Goal: Communication & Community: Answer question/provide support

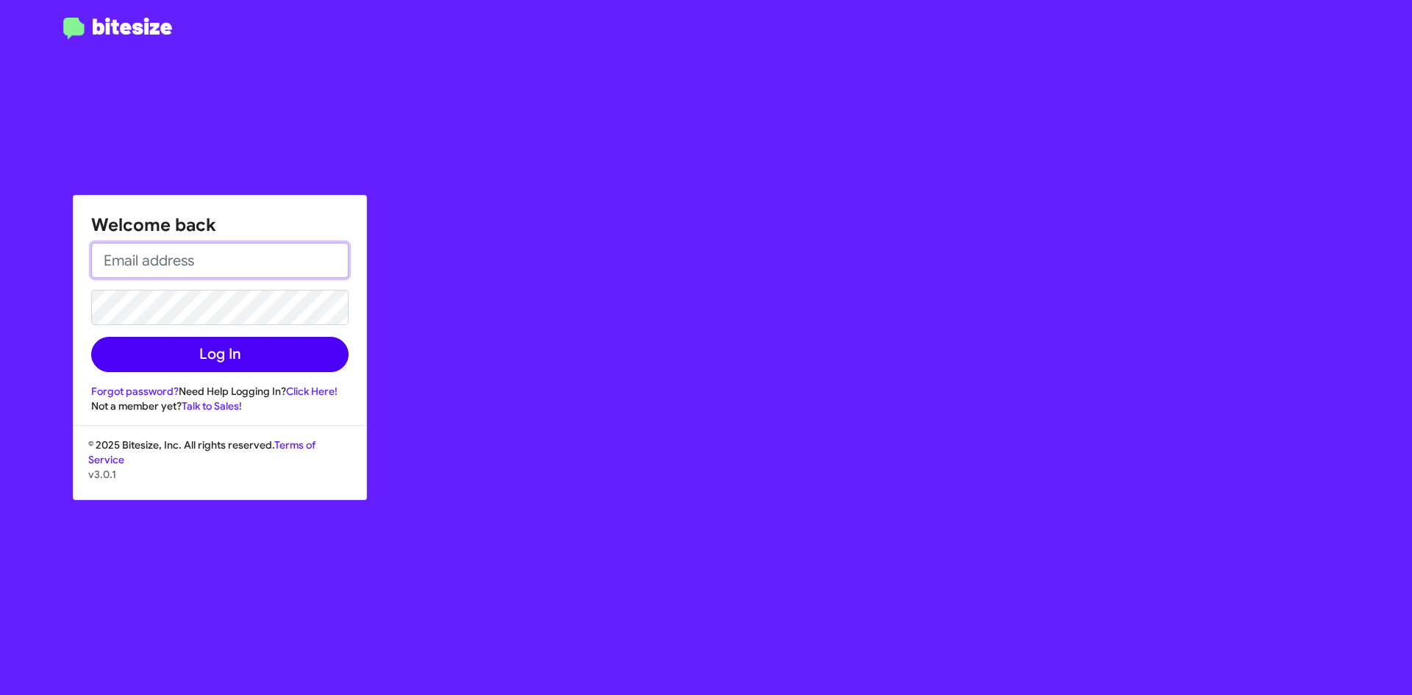
type input "[EMAIL_ADDRESS][DOMAIN_NAME]"
click at [296, 363] on button "Log In" at bounding box center [219, 354] width 257 height 35
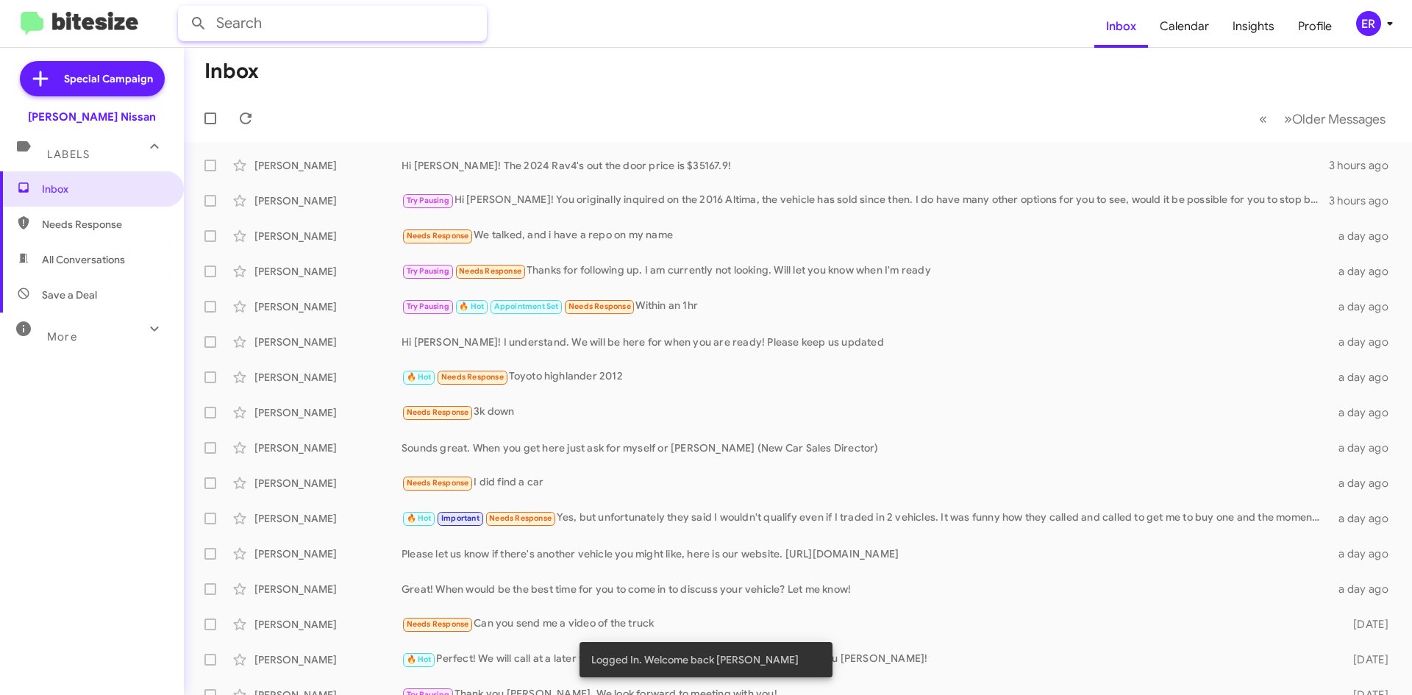
click at [307, 26] on input "text" at bounding box center [332, 23] width 309 height 35
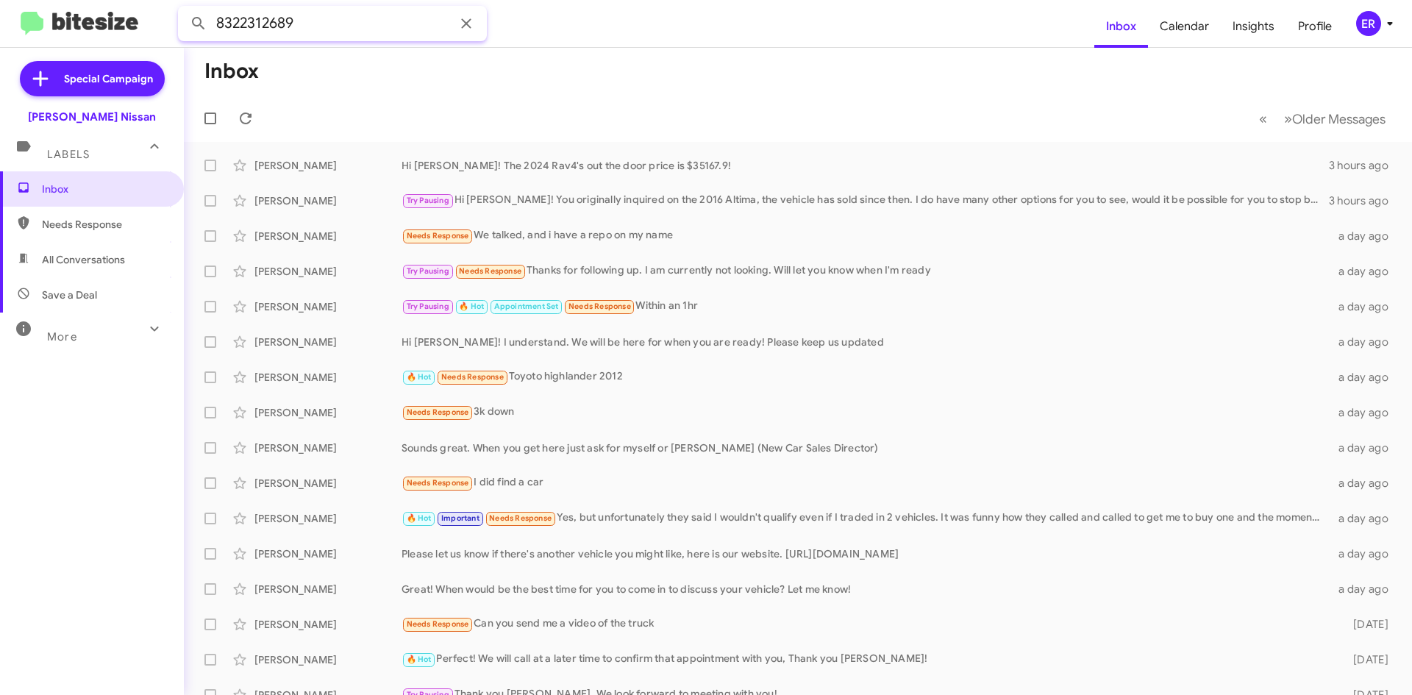
type input "8322312689"
click at [184, 9] on button at bounding box center [198, 23] width 29 height 29
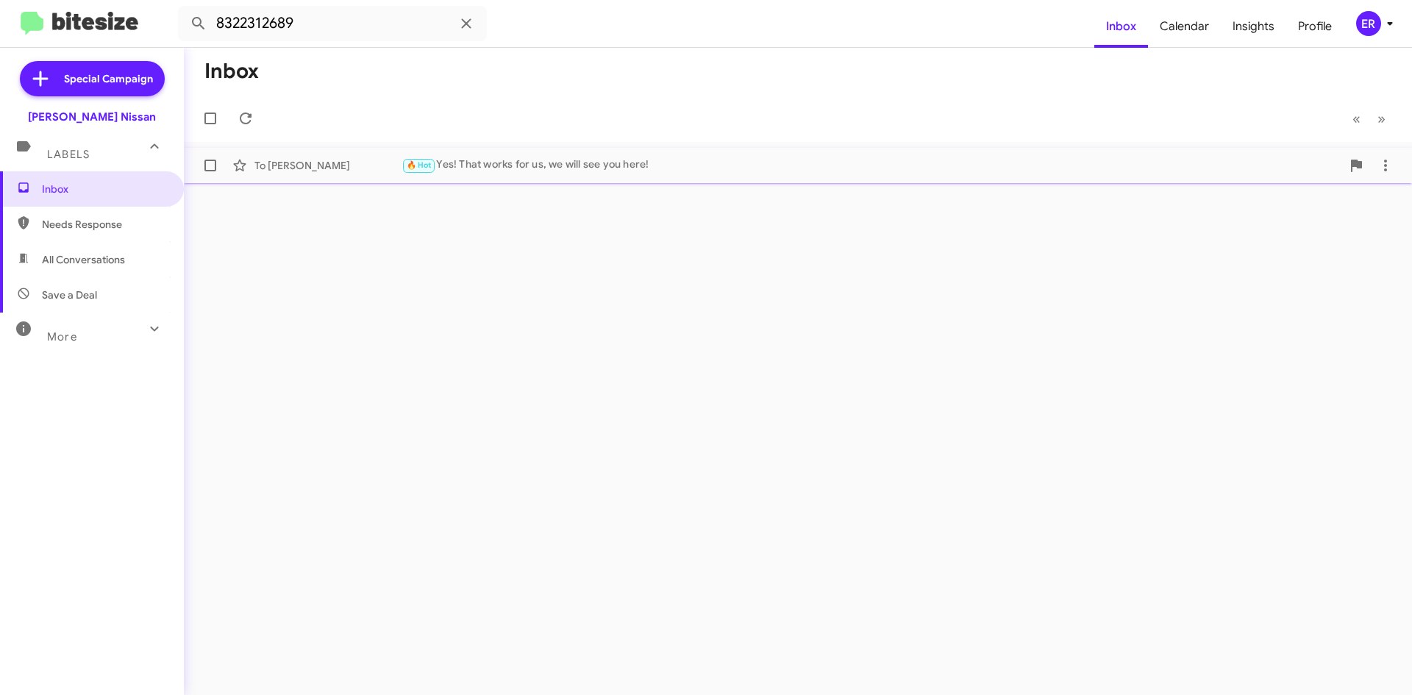
click at [597, 149] on span "To Thi Nguyen 🔥 Hot Yes! That works for us, we will see you here! 3 days ago" at bounding box center [798, 165] width 1229 height 35
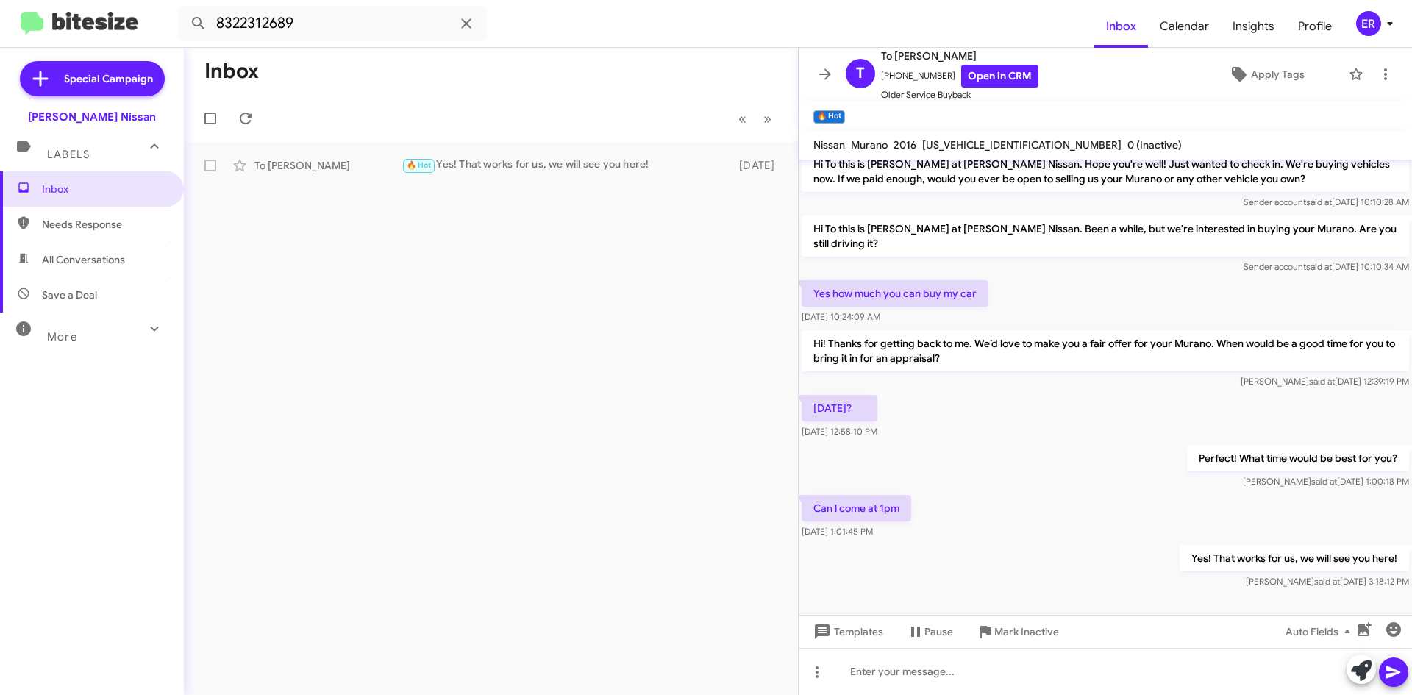
scroll to position [610, 0]
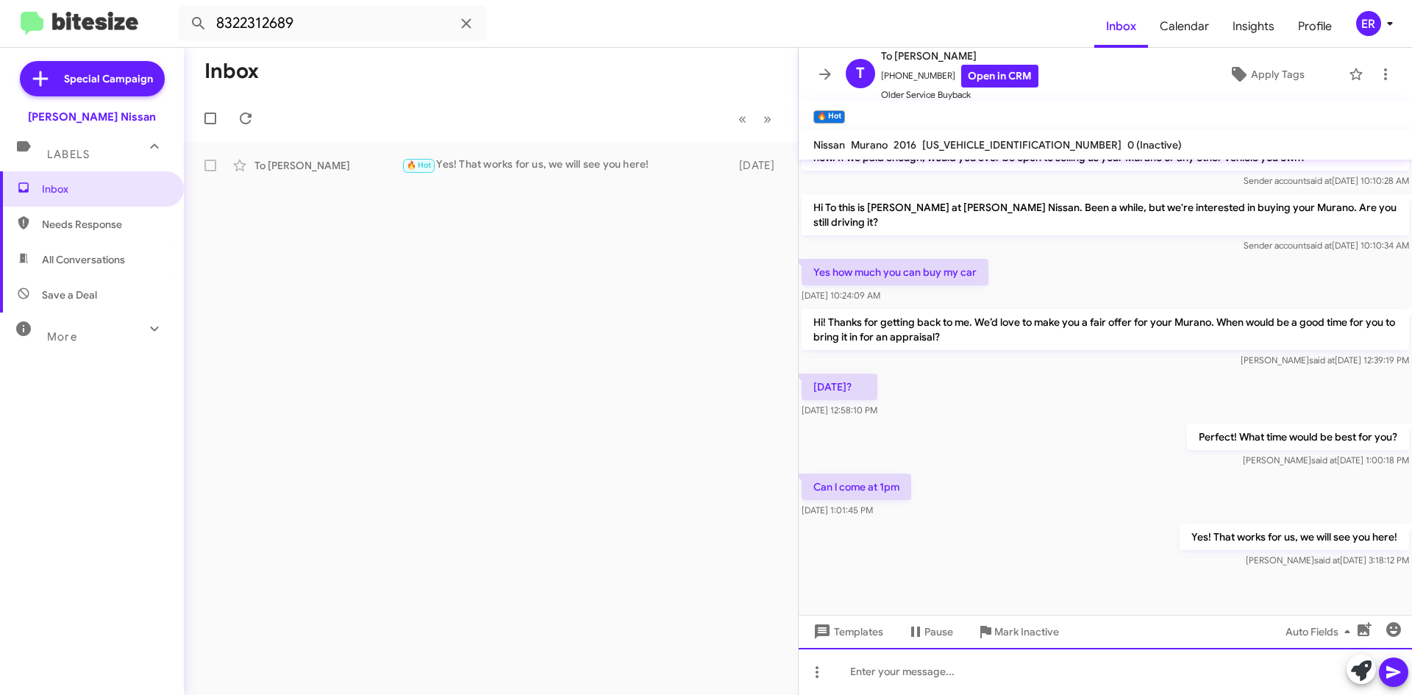
click at [984, 685] on div at bounding box center [1106, 671] width 614 height 47
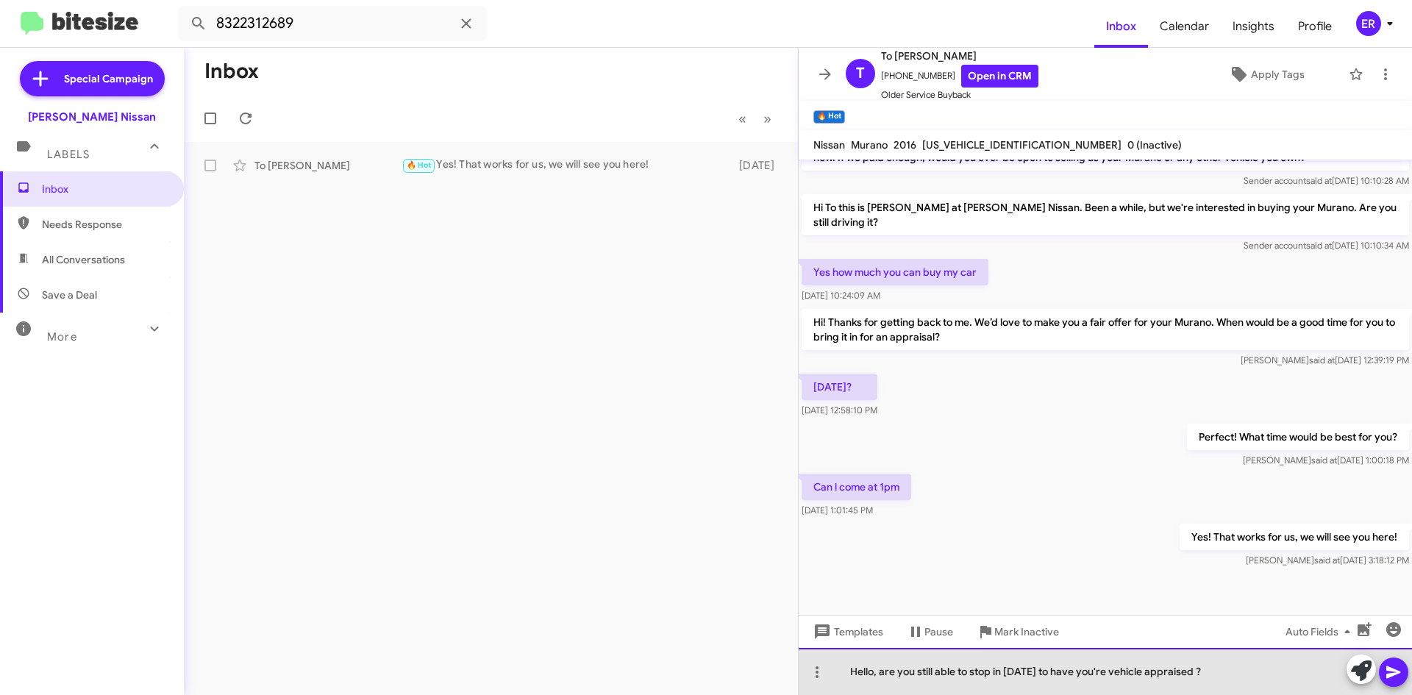
click at [1205, 672] on div "Hello, are you still able to stop in [DATE] to have you're vehicle appraised ?" at bounding box center [1106, 671] width 614 height 47
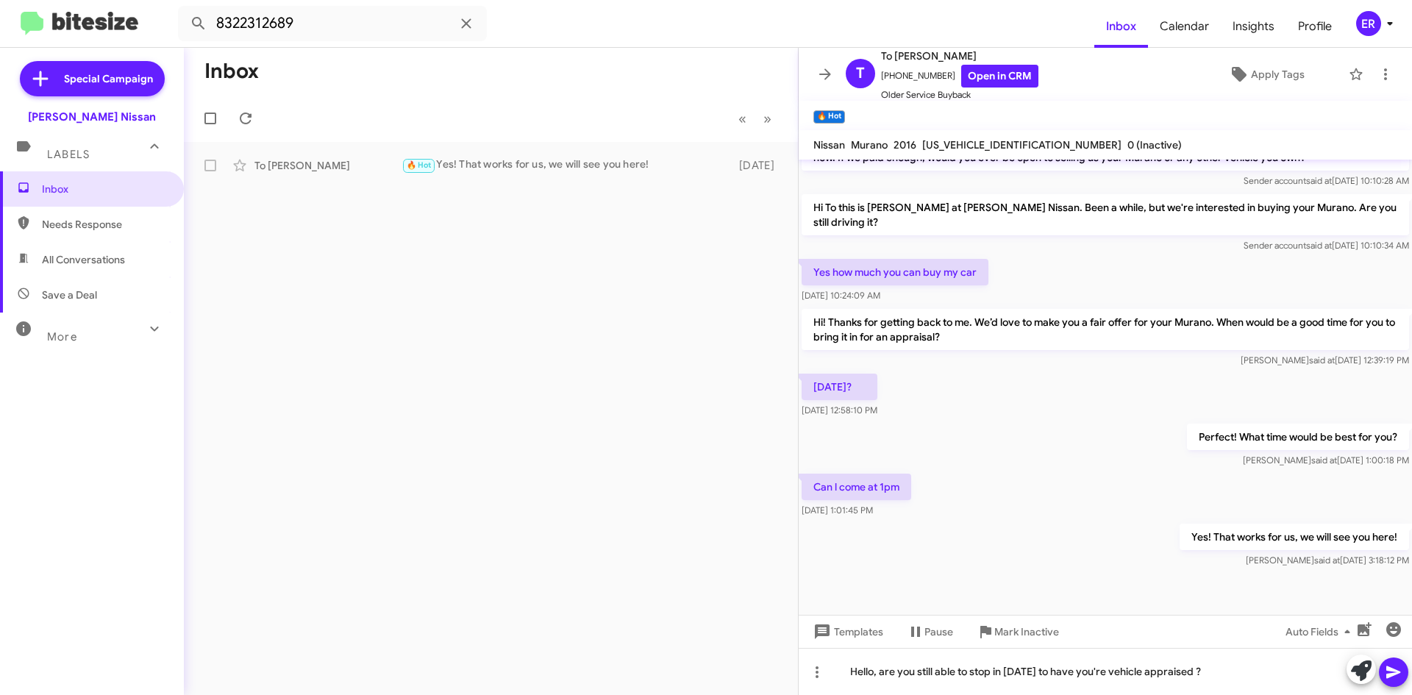
click at [1390, 677] on icon at bounding box center [1394, 673] width 14 height 13
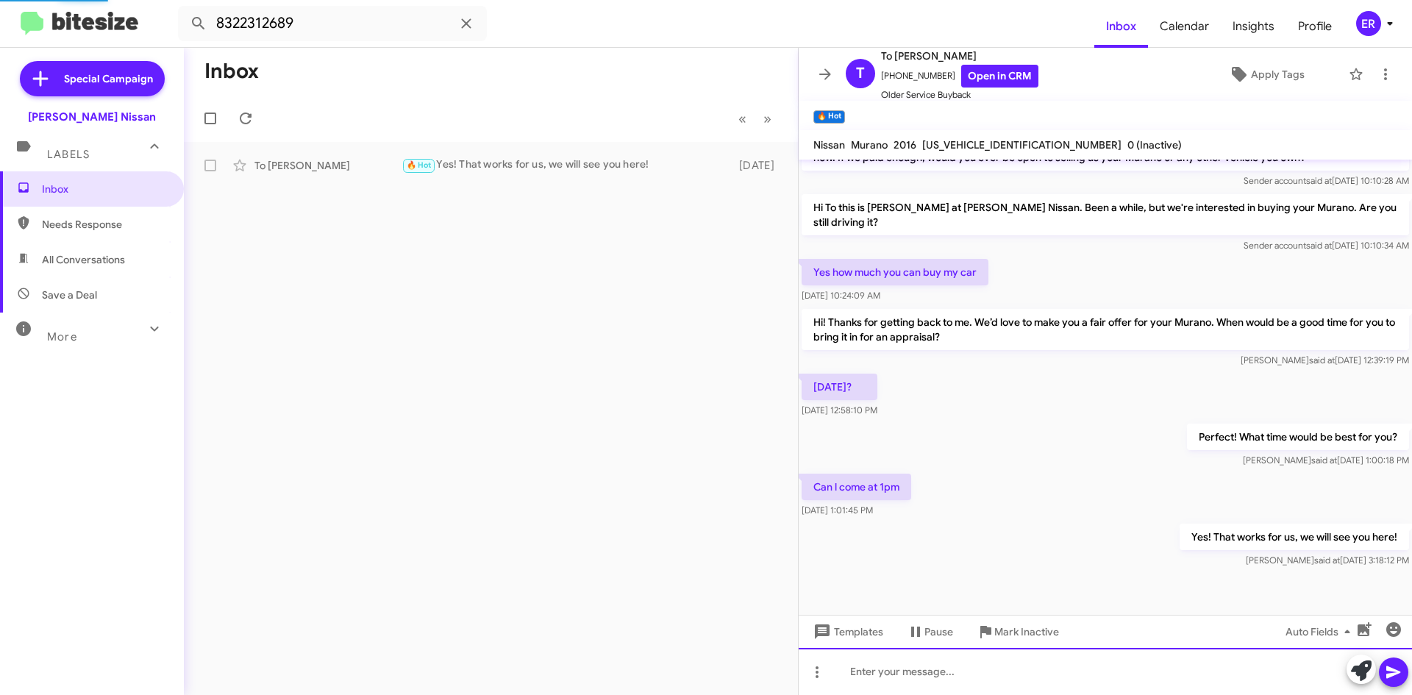
scroll to position [0, 0]
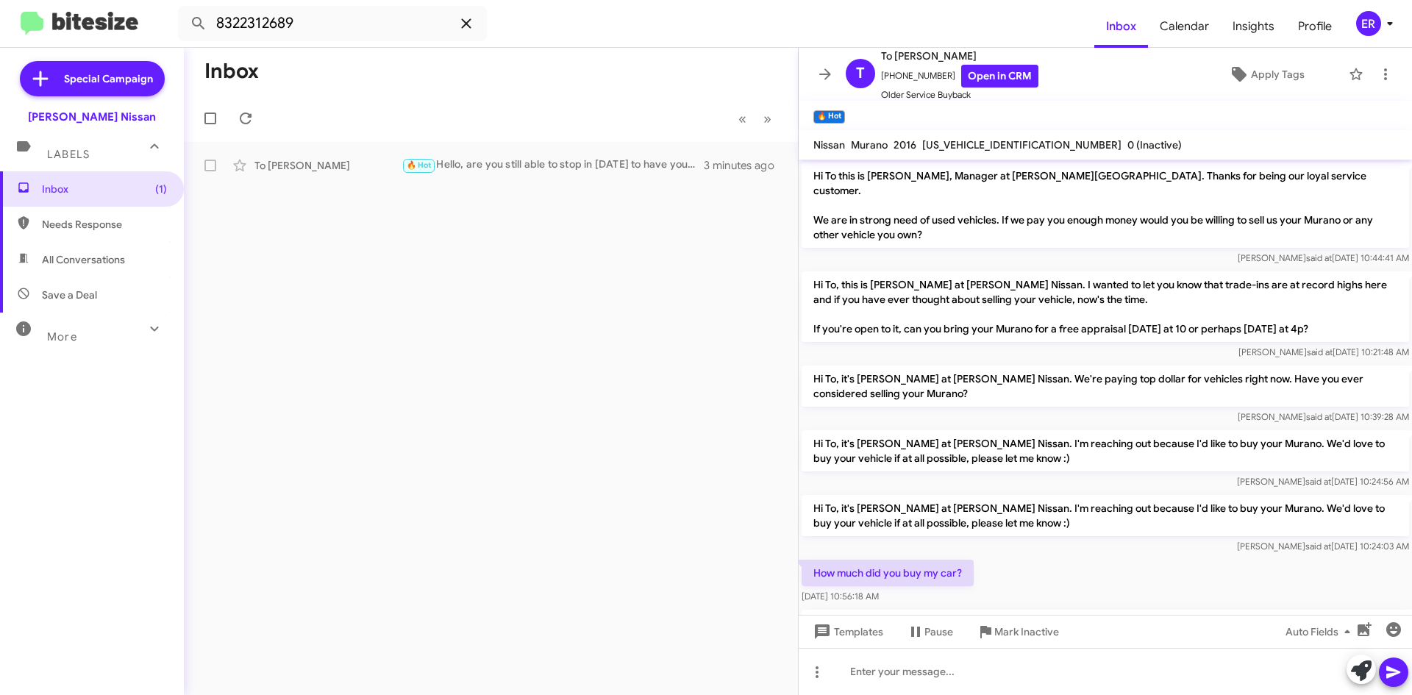
click at [458, 18] on icon at bounding box center [467, 24] width 18 height 18
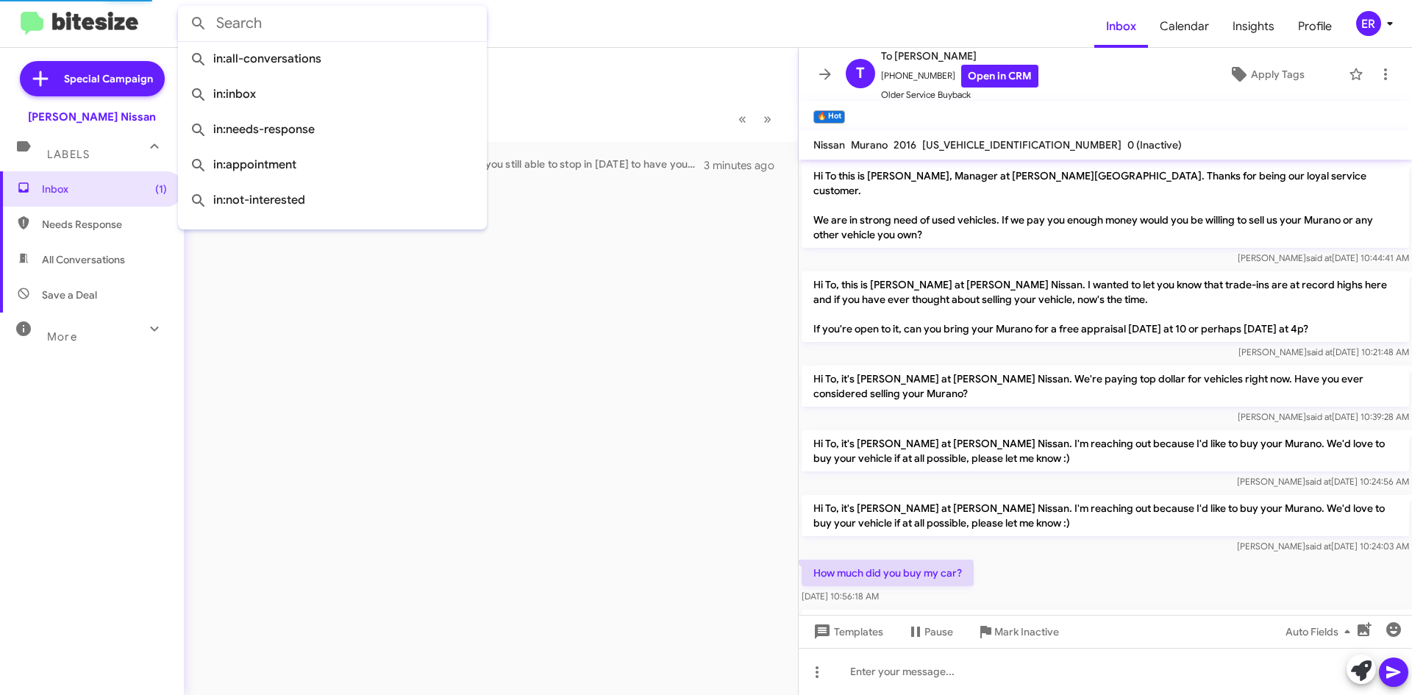
click at [611, 77] on mat-toolbar-row "Inbox" at bounding box center [491, 71] width 614 height 47
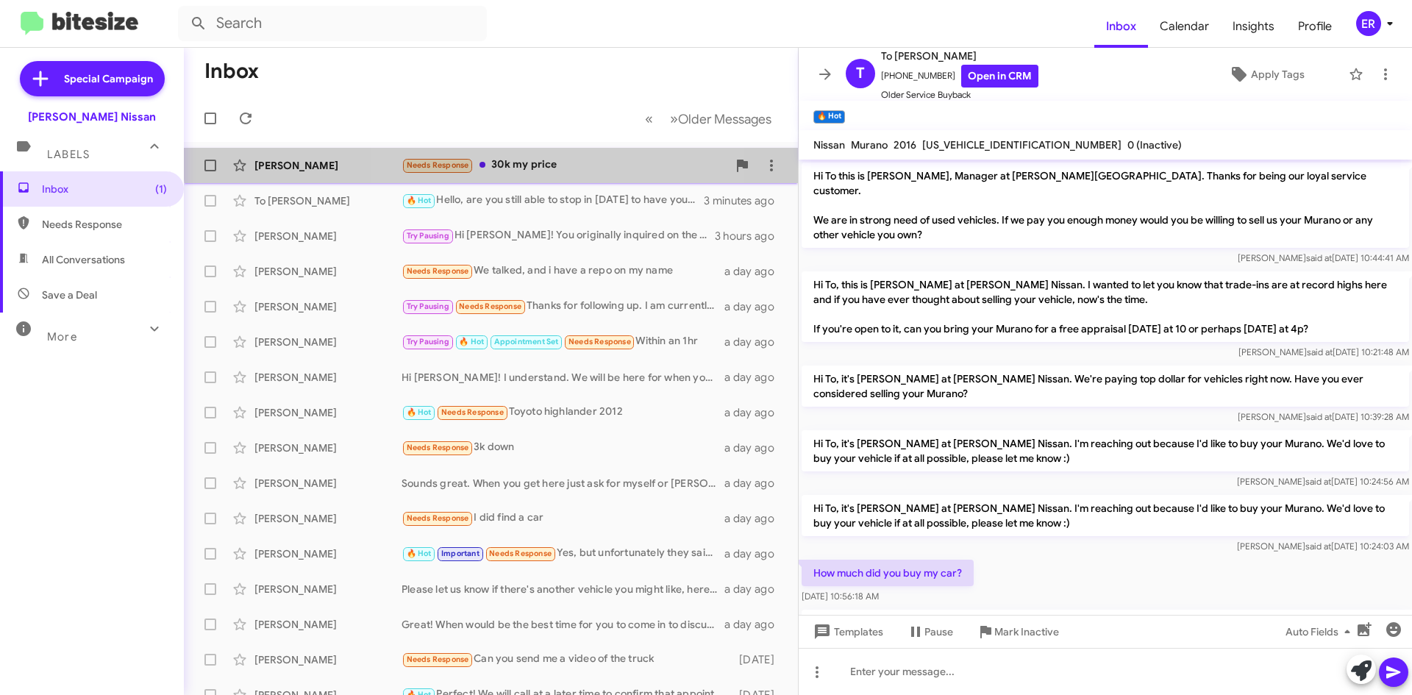
click at [551, 157] on div "Needs Response 30k my price" at bounding box center [565, 165] width 326 height 17
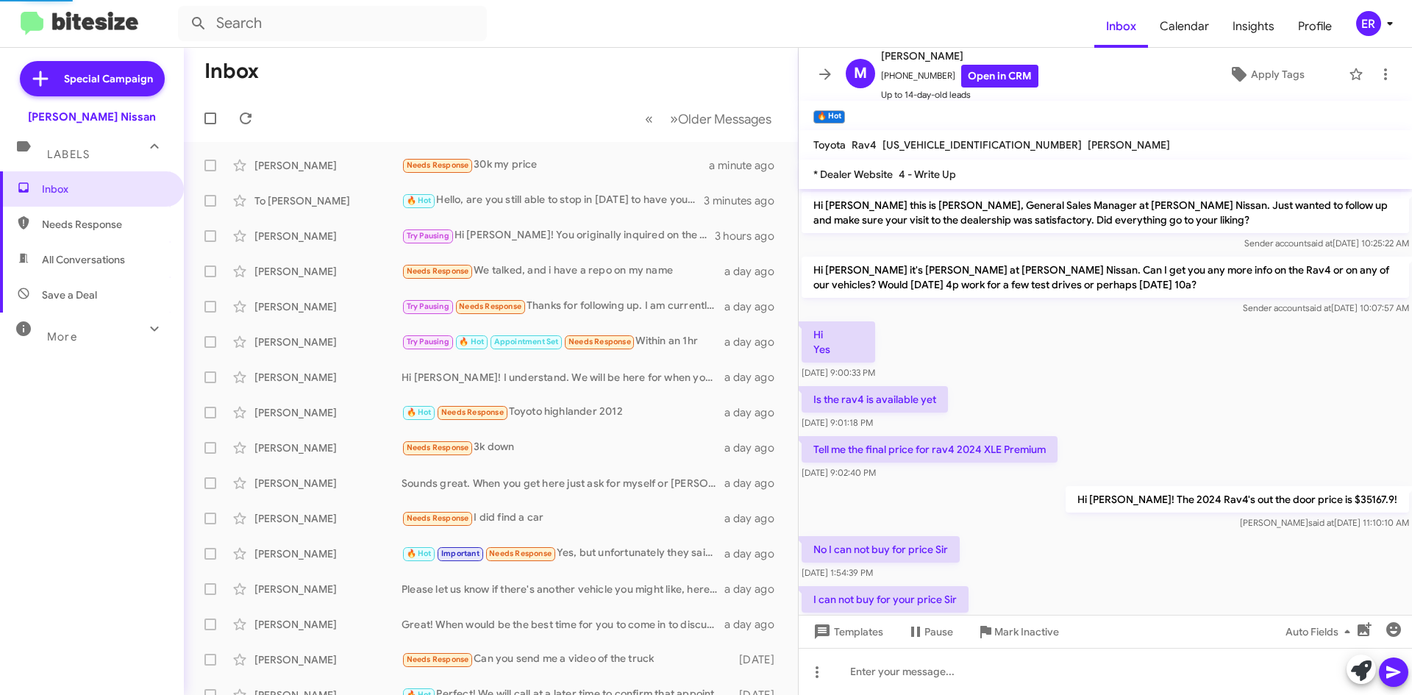
scroll to position [102, 0]
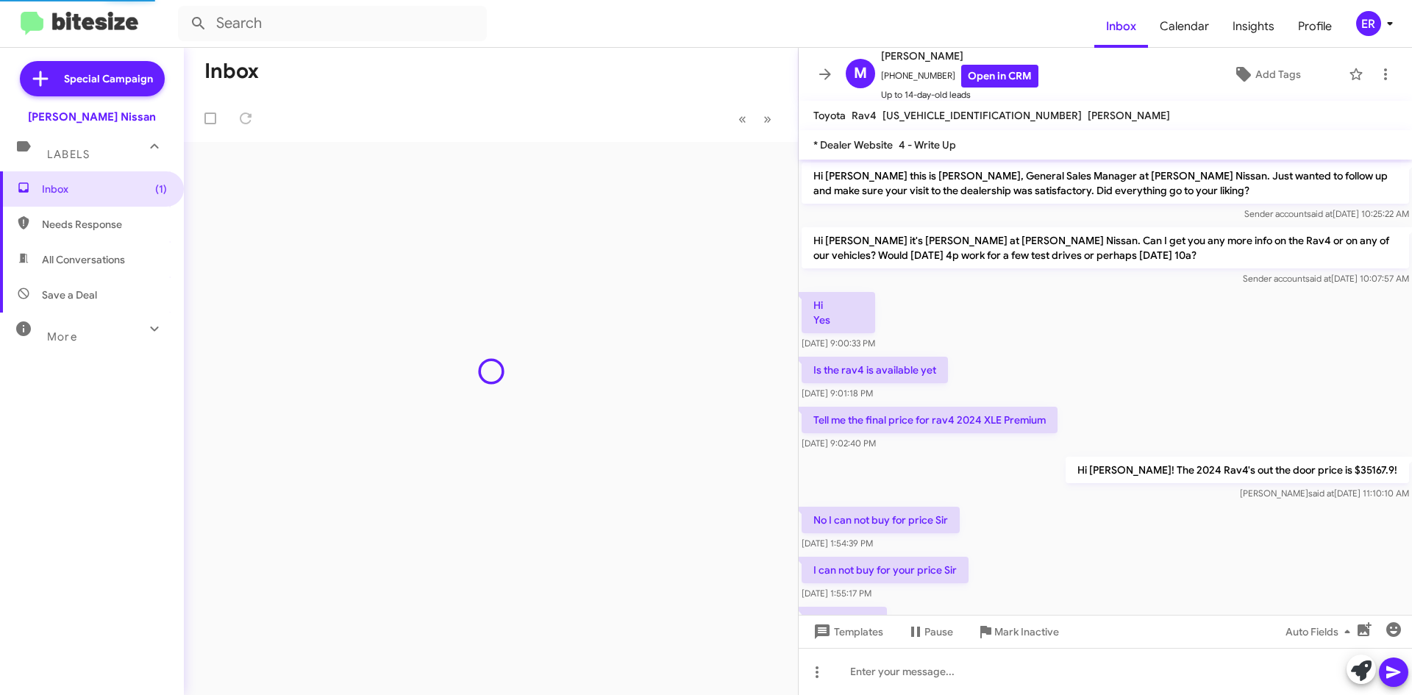
scroll to position [72, 0]
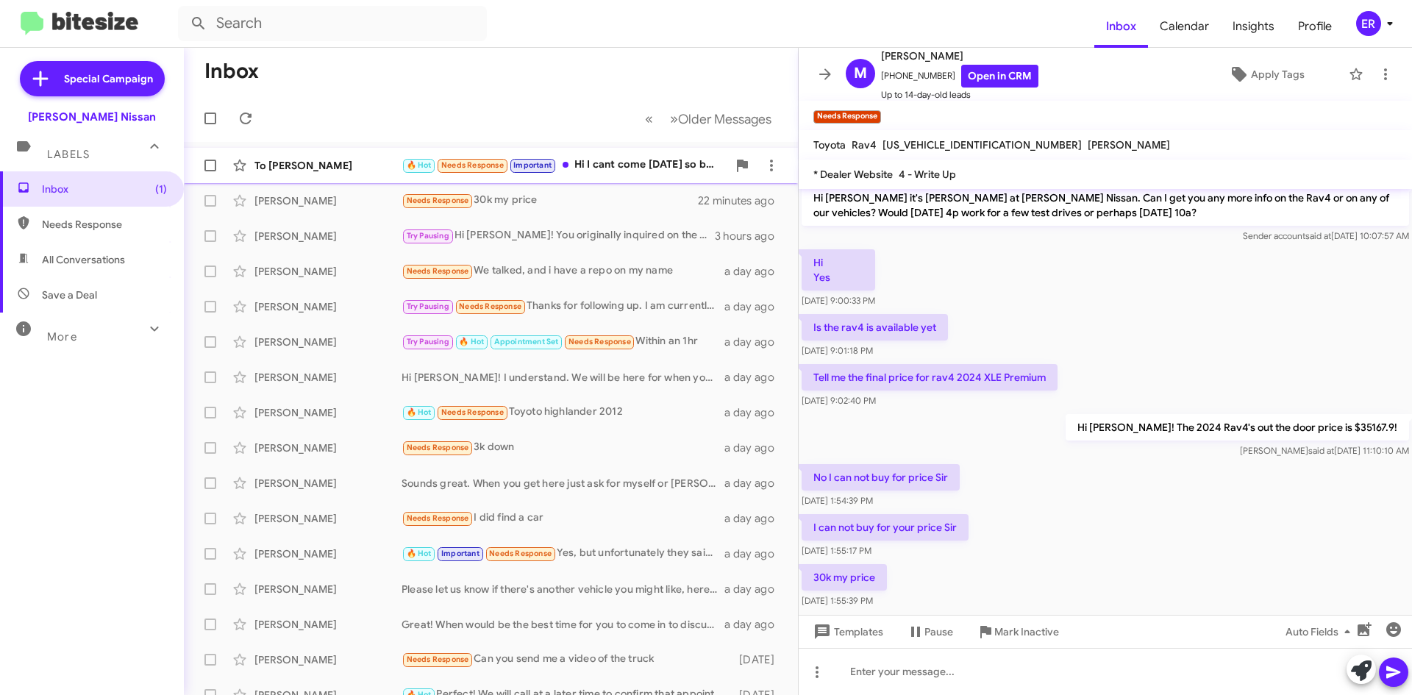
click at [611, 156] on div "To [PERSON_NAME] 🔥 Hot Needs Response Important Hi I cant come [DATE] so busy s…" at bounding box center [491, 165] width 591 height 29
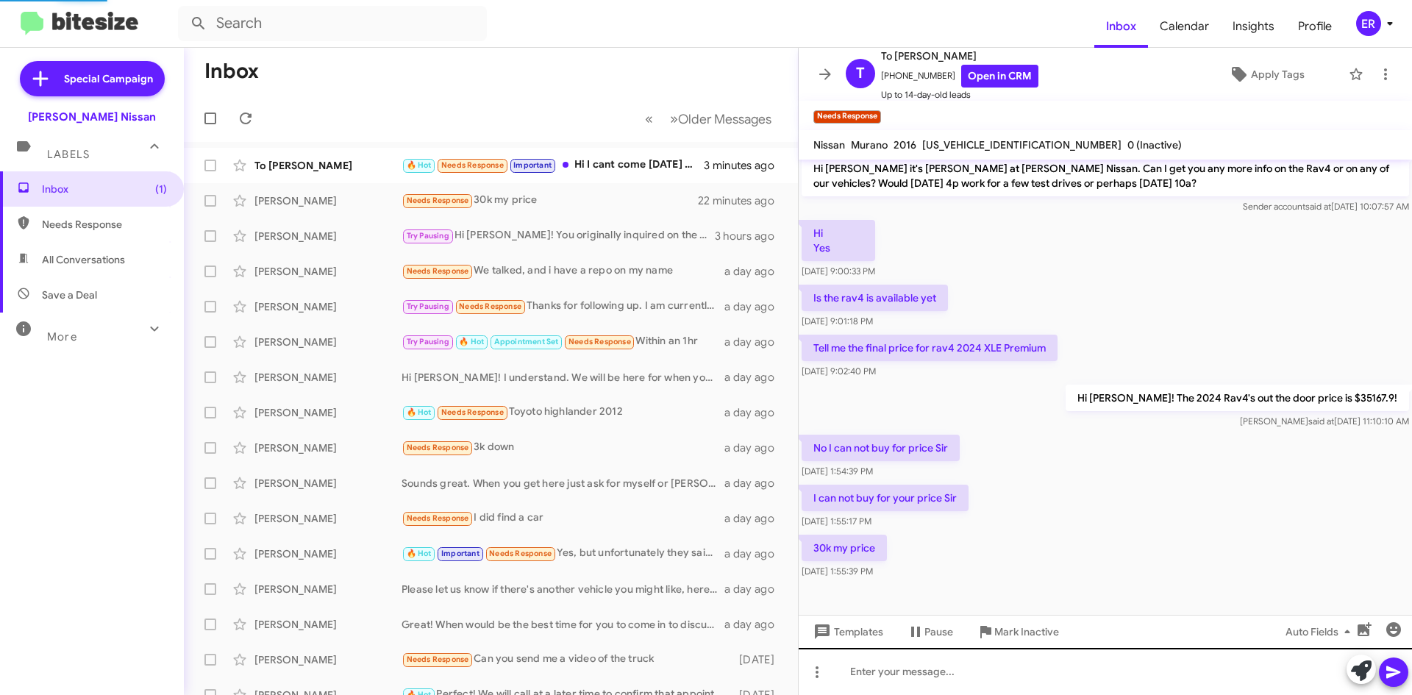
scroll to position [717, 0]
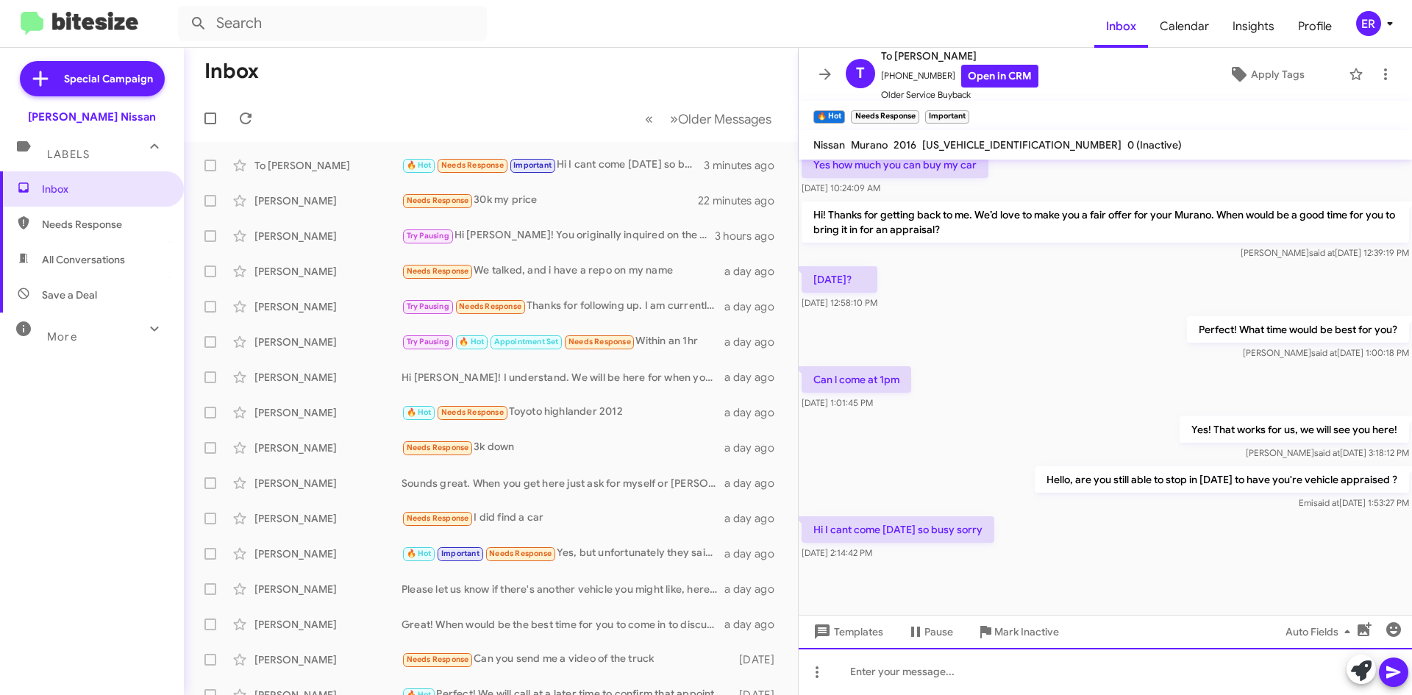
click at [1014, 683] on div at bounding box center [1106, 671] width 614 height 47
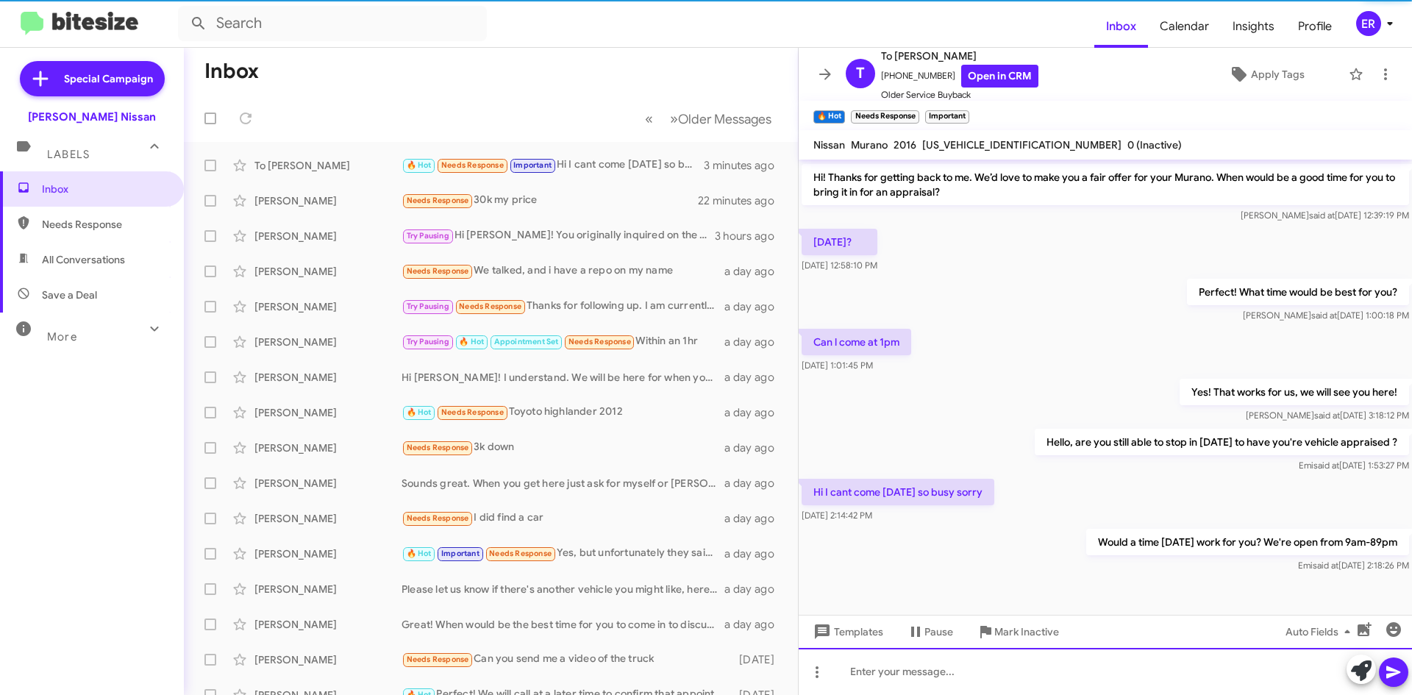
scroll to position [771, 0]
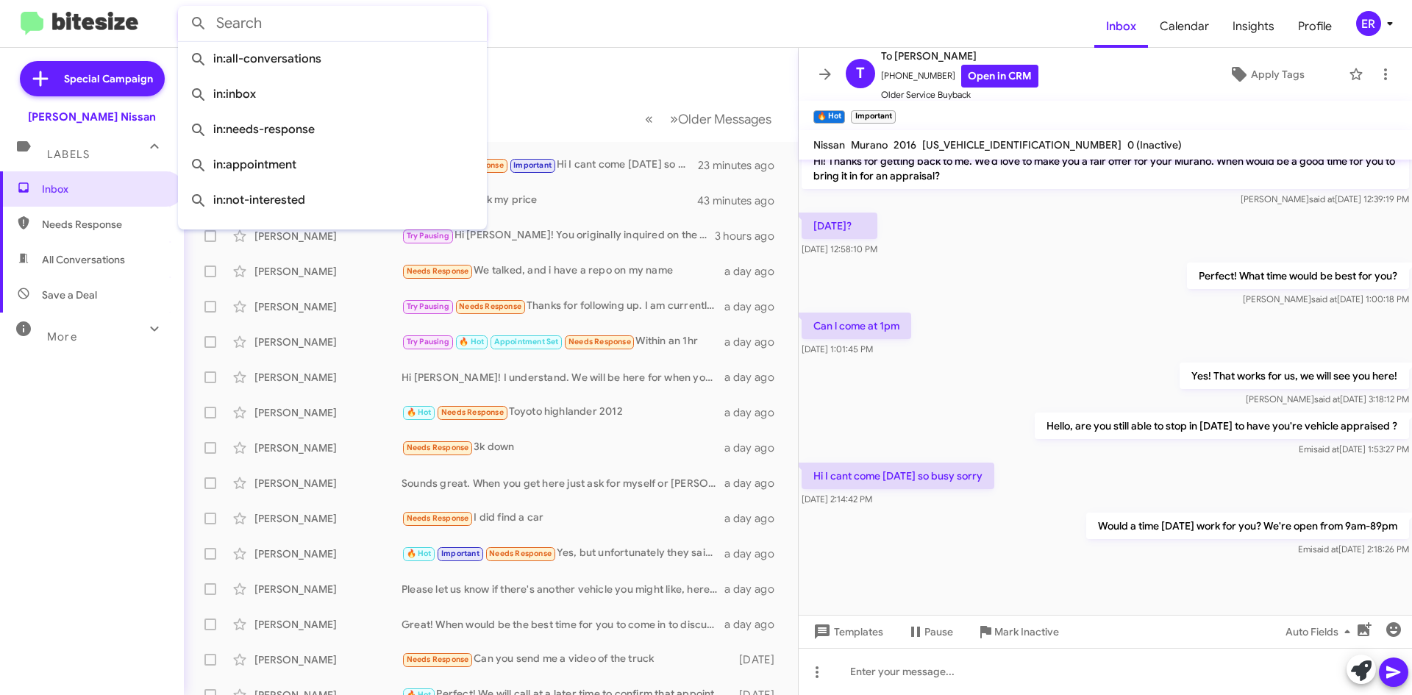
click at [374, 31] on input "text" at bounding box center [332, 23] width 309 height 35
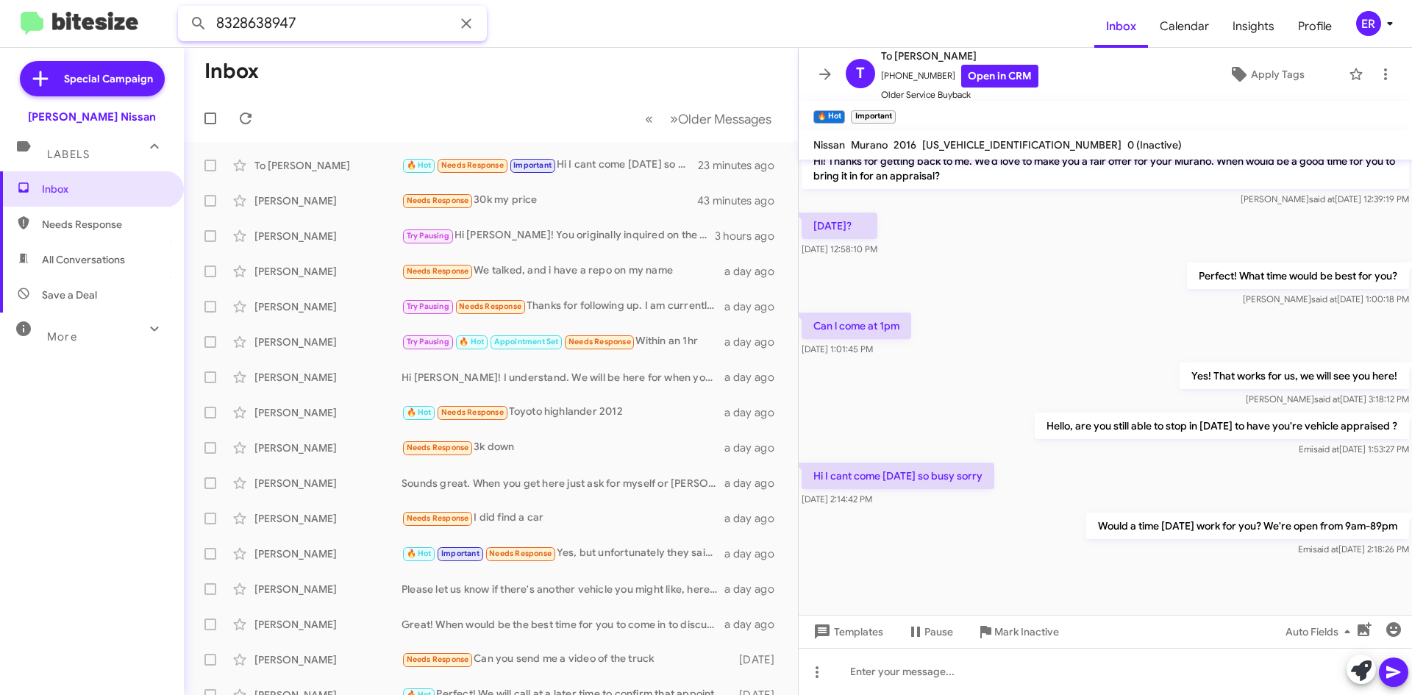
type input "8328638947"
click at [184, 9] on button at bounding box center [198, 23] width 29 height 29
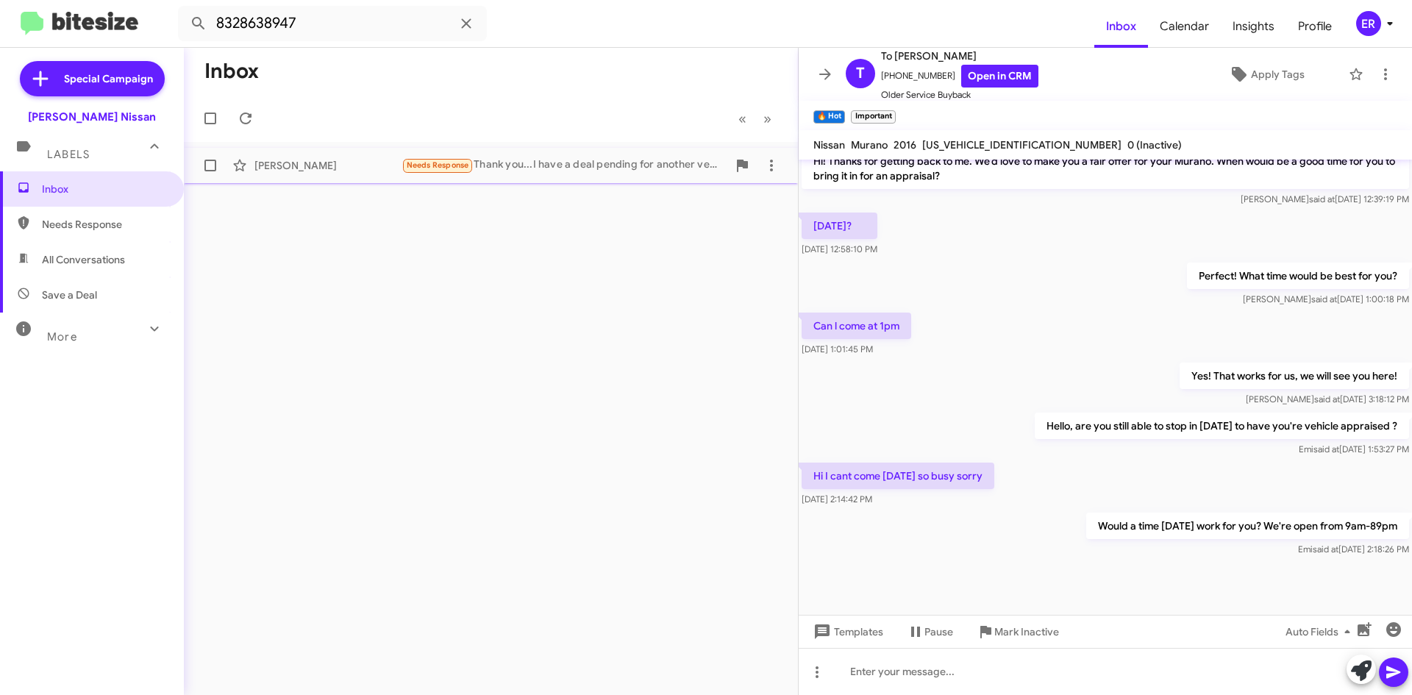
click at [569, 181] on span "[PERSON_NAME] Needs Response Thank you...I have a deal pending for another vehi…" at bounding box center [491, 165] width 614 height 35
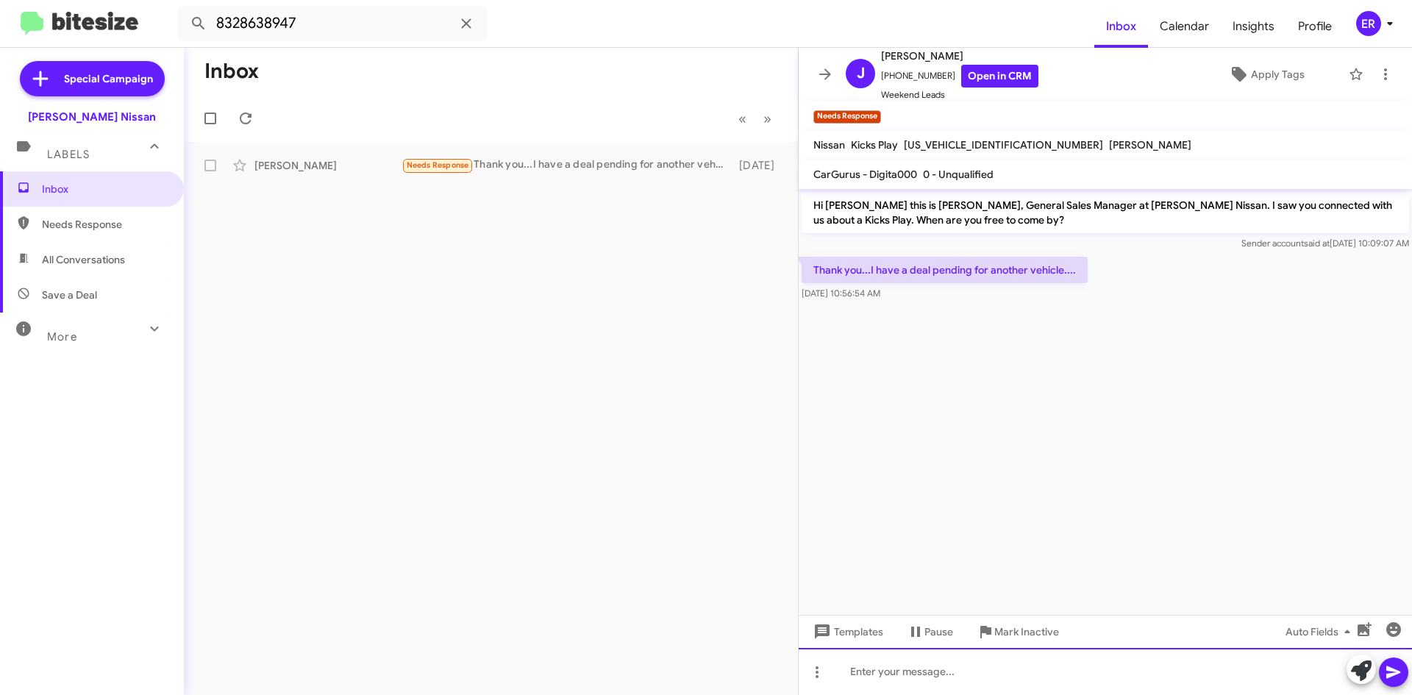
click at [1029, 673] on div at bounding box center [1106, 671] width 614 height 47
